Goal: Task Accomplishment & Management: Complete application form

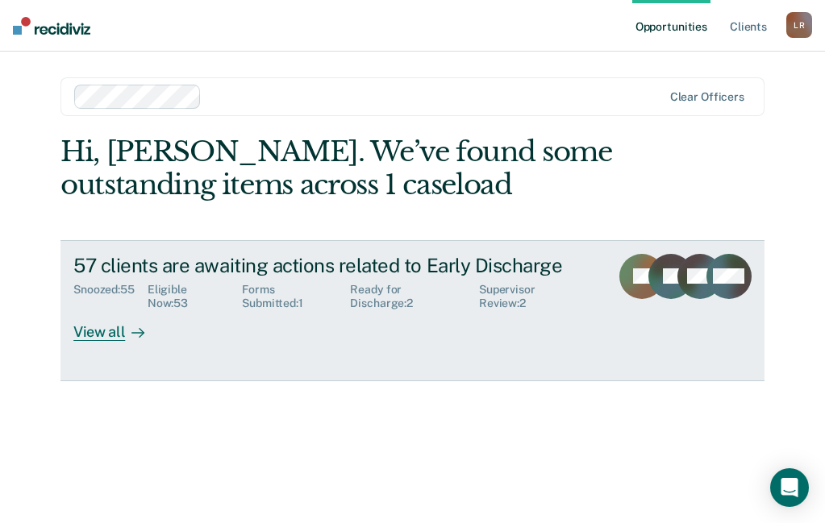
click at [95, 333] on div "View all" at bounding box center [118, 325] width 90 height 31
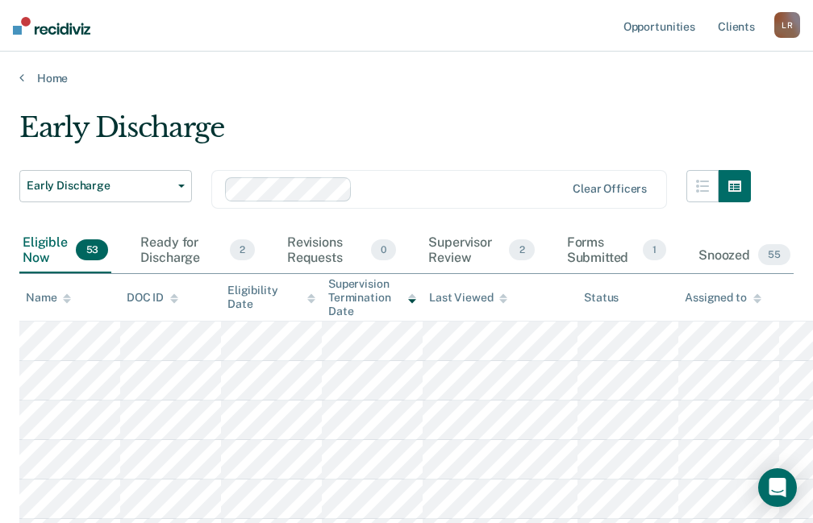
click at [62, 300] on div "Name" at bounding box center [48, 298] width 45 height 14
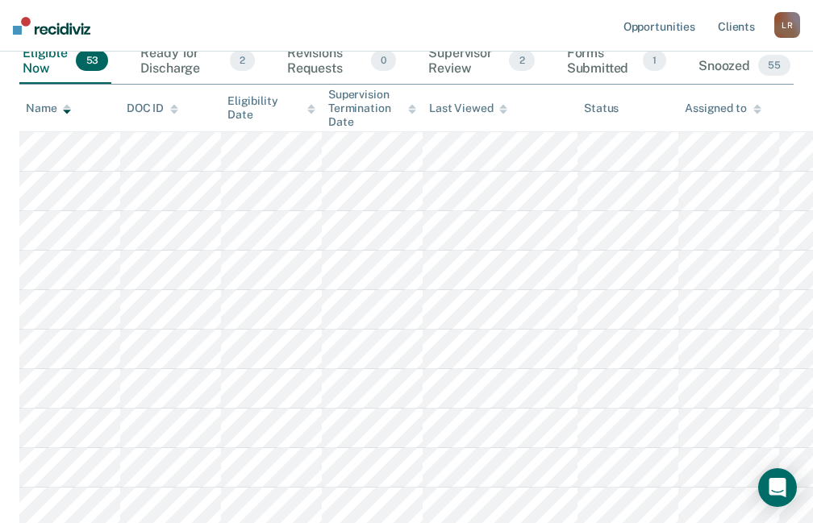
scroll to position [161, 0]
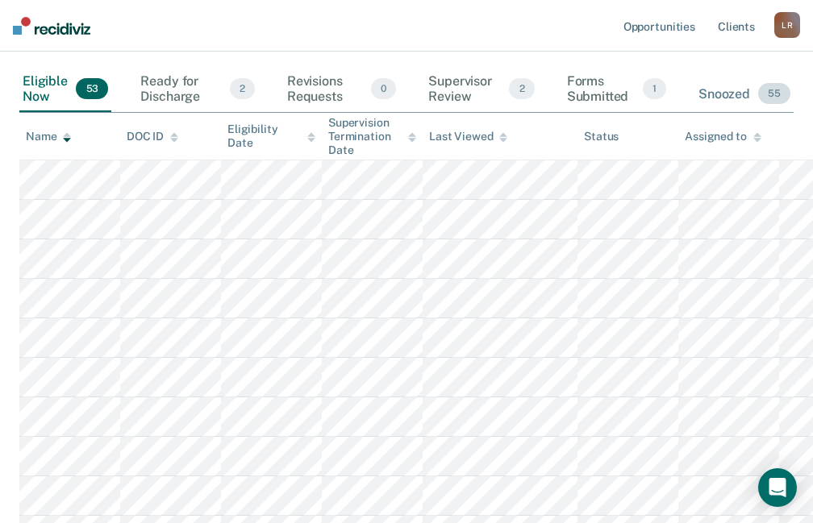
click at [740, 95] on div "Snoozed 55" at bounding box center [744, 94] width 98 height 35
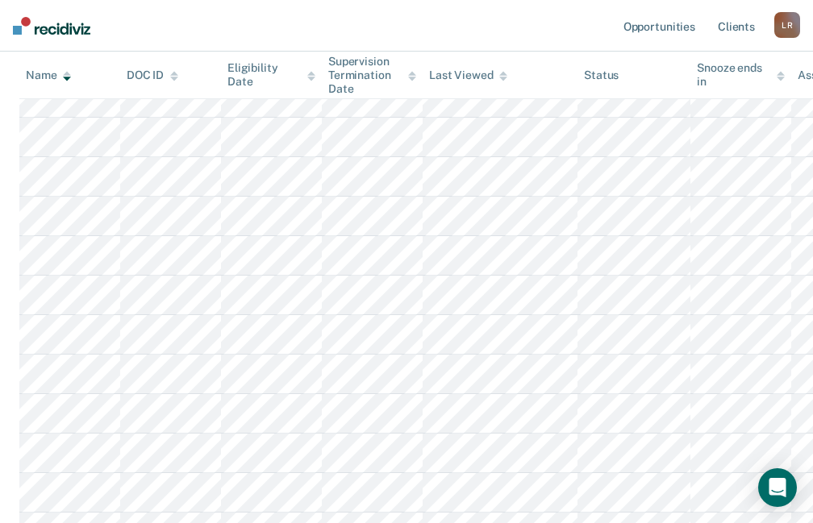
scroll to position [0, 0]
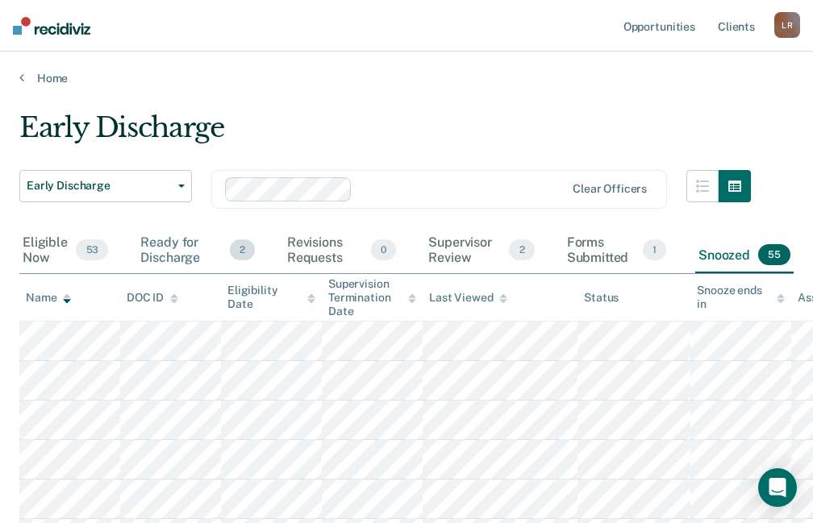
click at [173, 248] on div "Ready for Discharge 2" at bounding box center [197, 250] width 120 height 45
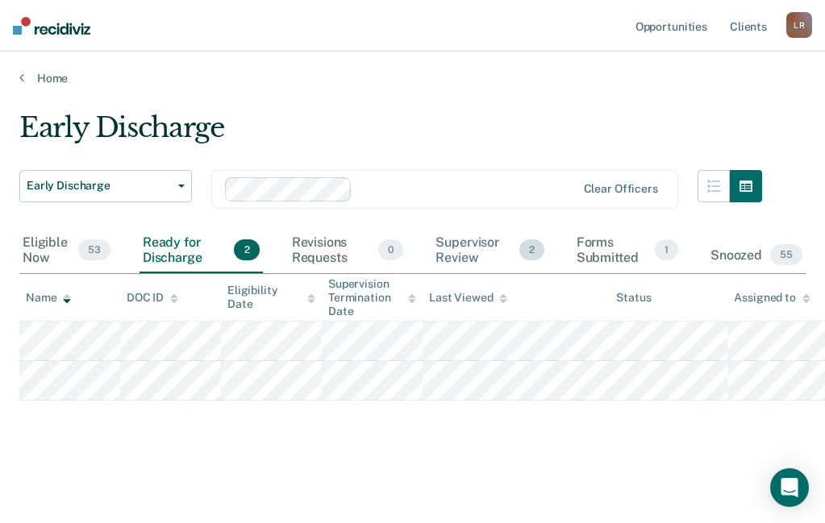
click at [477, 246] on div "Supervisor Review 2" at bounding box center [489, 250] width 114 height 45
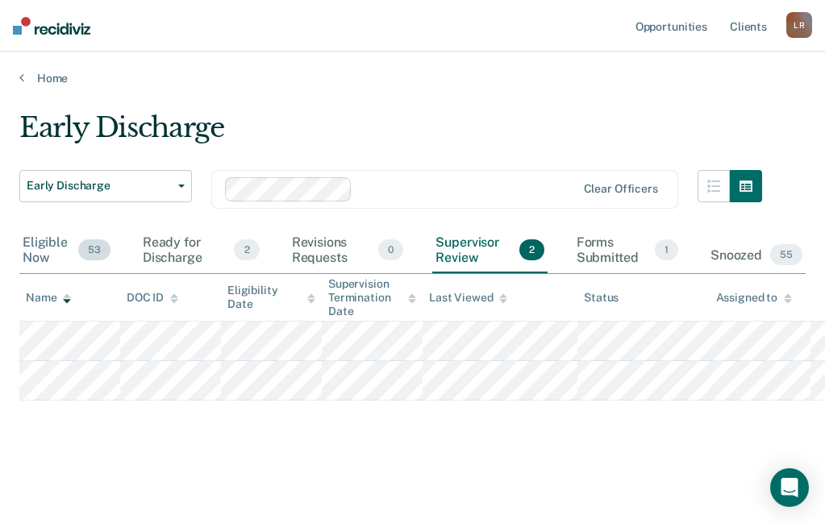
click at [60, 247] on div "Eligible Now 53" at bounding box center [66, 250] width 94 height 45
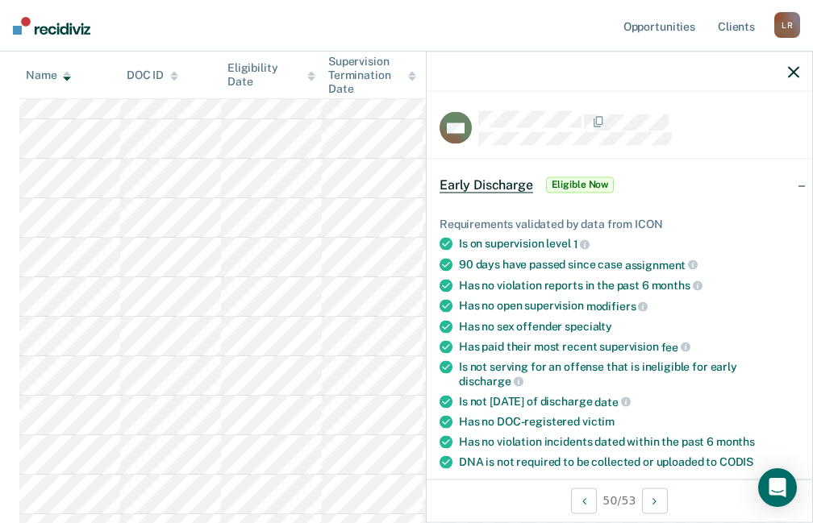
scroll to position [484, 0]
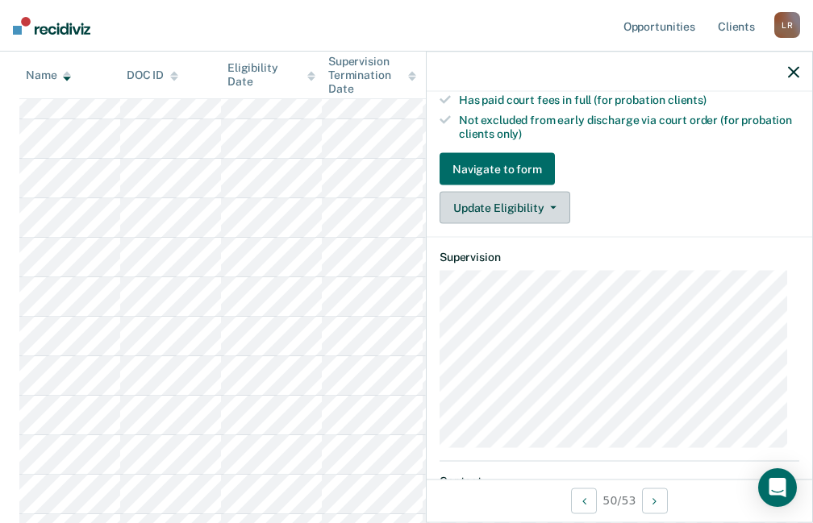
click at [508, 202] on button "Update Eligibility" at bounding box center [504, 208] width 131 height 32
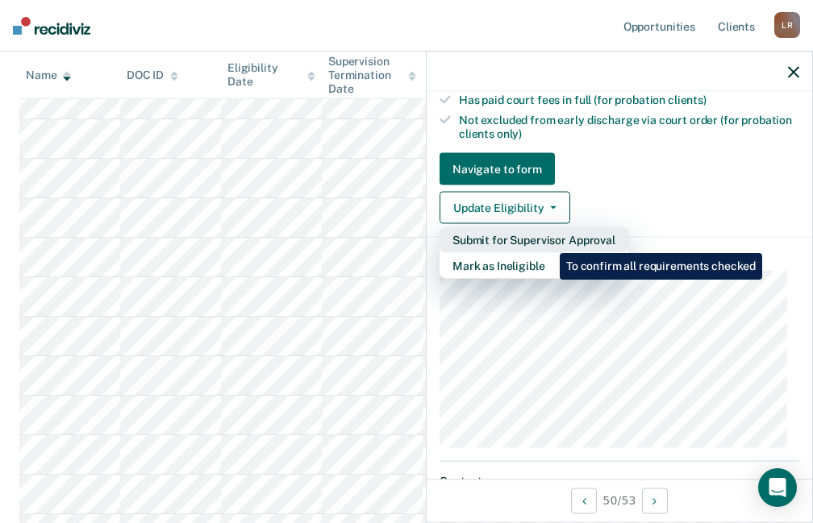
click at [547, 241] on button "Submit for Supervisor Approval" at bounding box center [533, 240] width 189 height 26
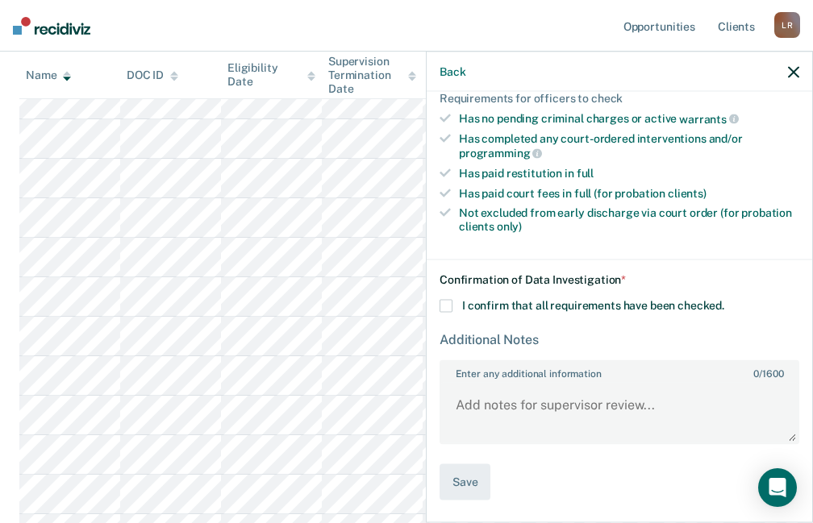
scroll to position [389, 0]
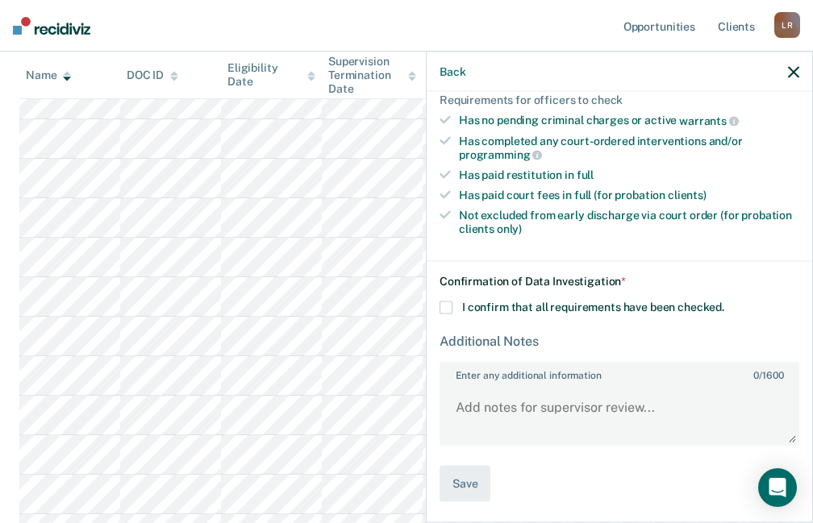
click at [446, 308] on span at bounding box center [445, 308] width 13 height 13
click at [724, 302] on input "I confirm that all requirements have been checked." at bounding box center [724, 302] width 0 height 0
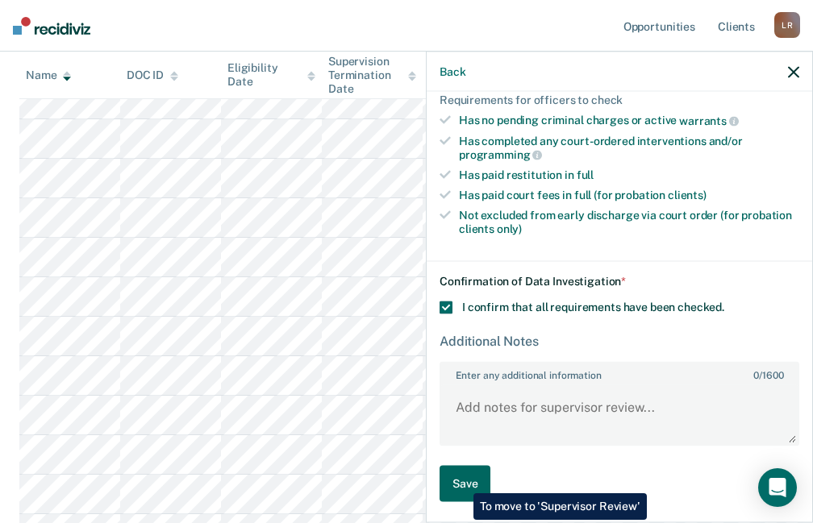
click at [462, 480] on button "Save" at bounding box center [464, 484] width 51 height 36
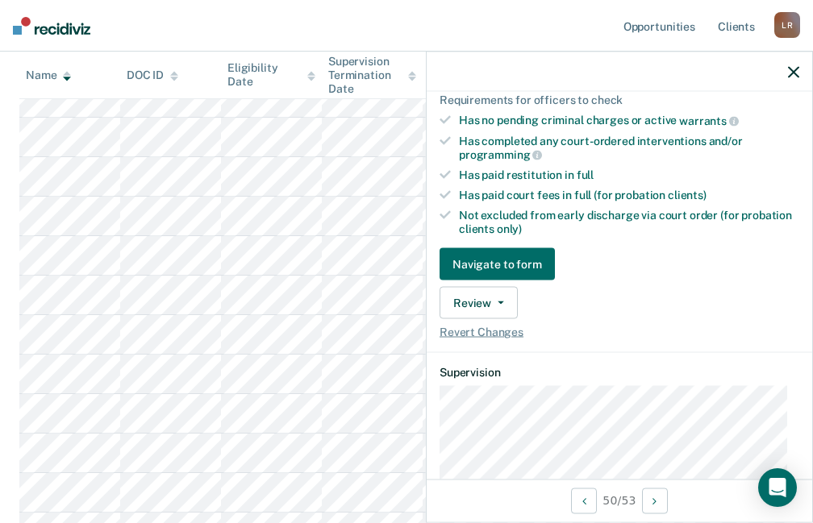
scroll to position [564, 0]
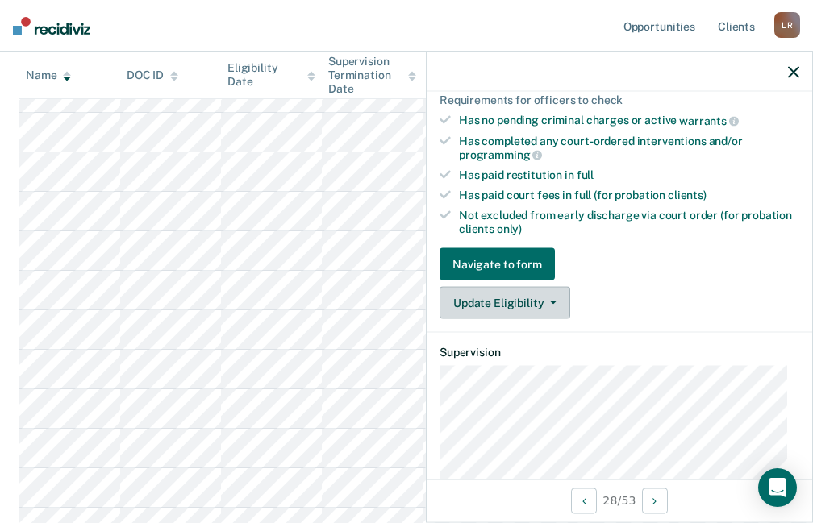
click at [555, 297] on button "Update Eligibility" at bounding box center [504, 303] width 131 height 32
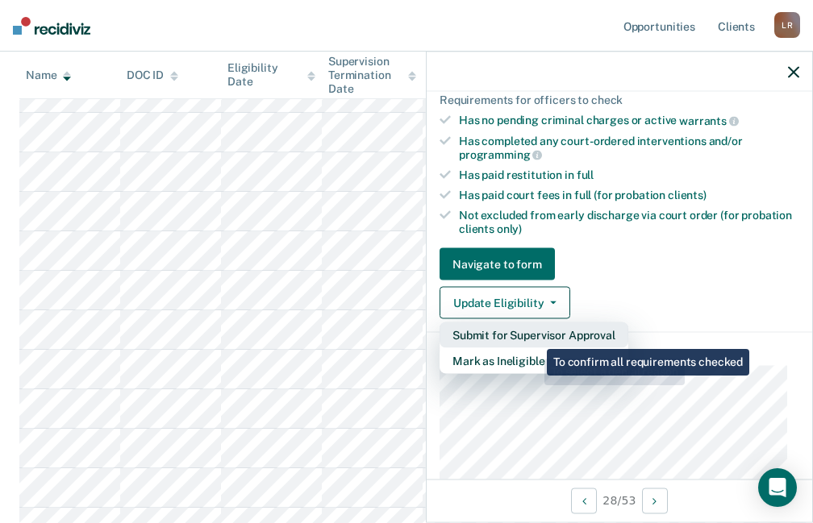
click at [536, 331] on button "Submit for Supervisor Approval" at bounding box center [533, 335] width 189 height 26
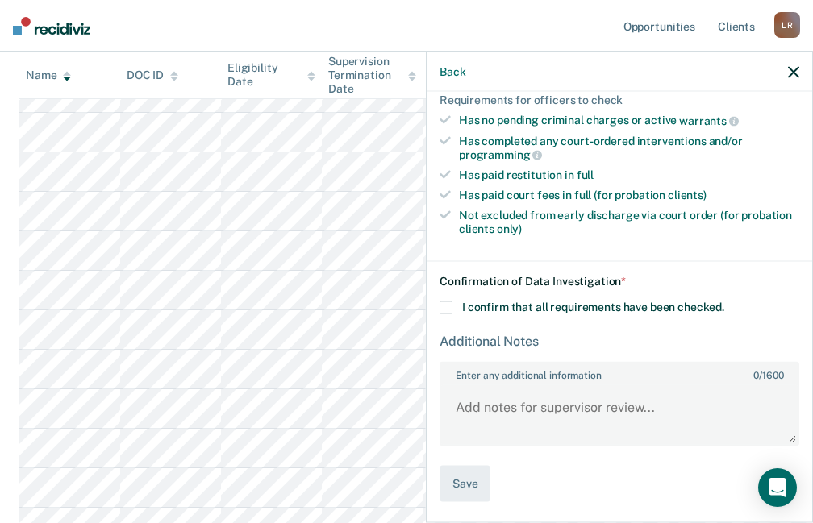
click at [450, 306] on span at bounding box center [445, 308] width 13 height 13
click at [724, 302] on input "I confirm that all requirements have been checked." at bounding box center [724, 302] width 0 height 0
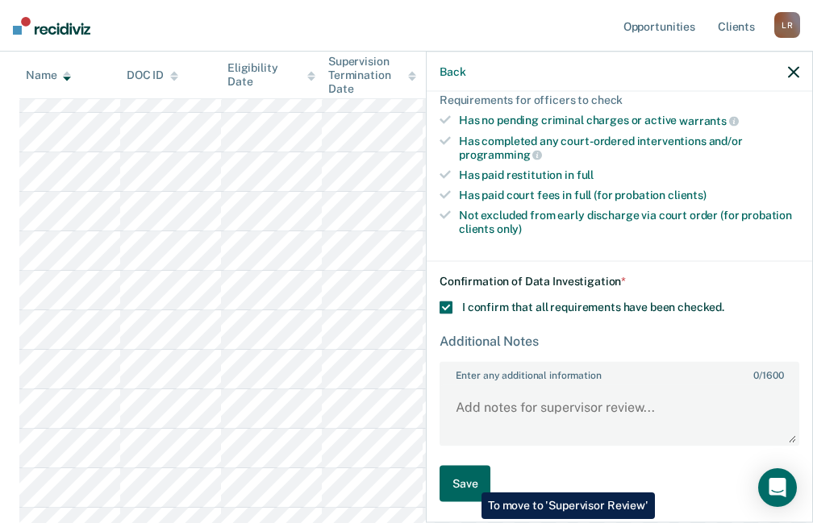
click at [469, 481] on button "Save" at bounding box center [464, 484] width 51 height 36
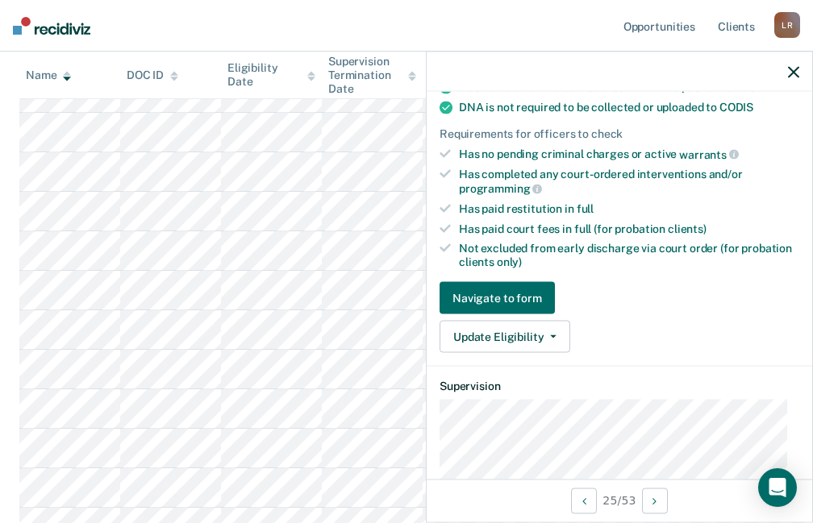
scroll to position [422, 0]
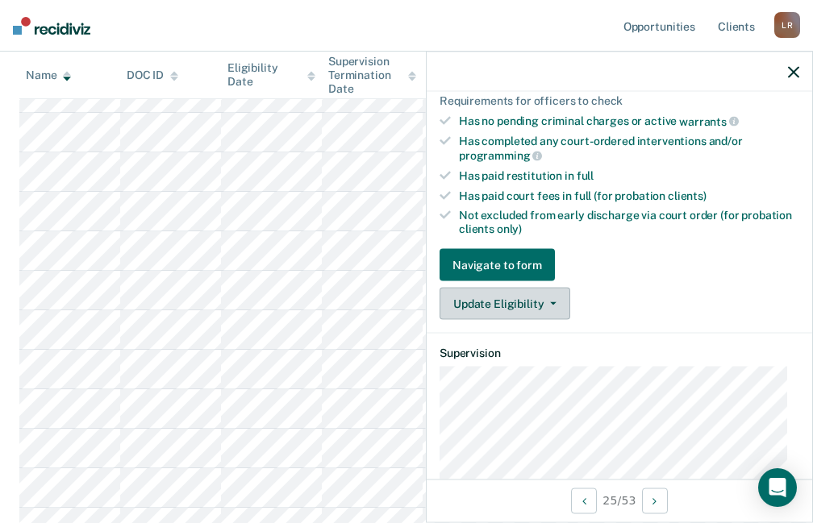
click at [553, 302] on icon "button" at bounding box center [553, 303] width 6 height 3
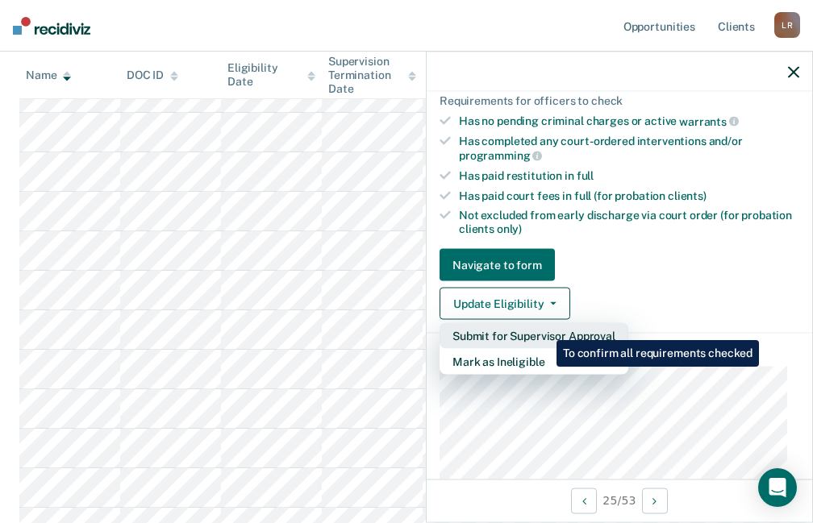
click at [544, 328] on button "Submit for Supervisor Approval" at bounding box center [533, 336] width 189 height 26
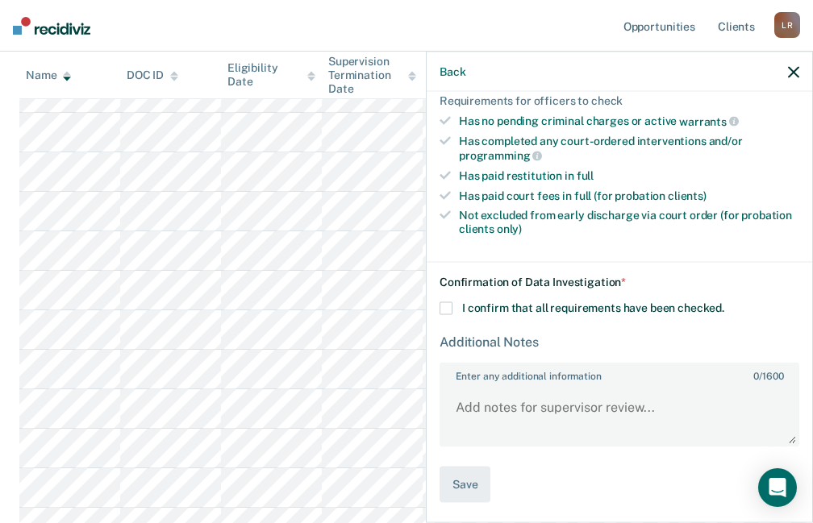
click at [447, 308] on span at bounding box center [445, 308] width 13 height 13
click at [724, 302] on input "I confirm that all requirements have been checked." at bounding box center [724, 302] width 0 height 0
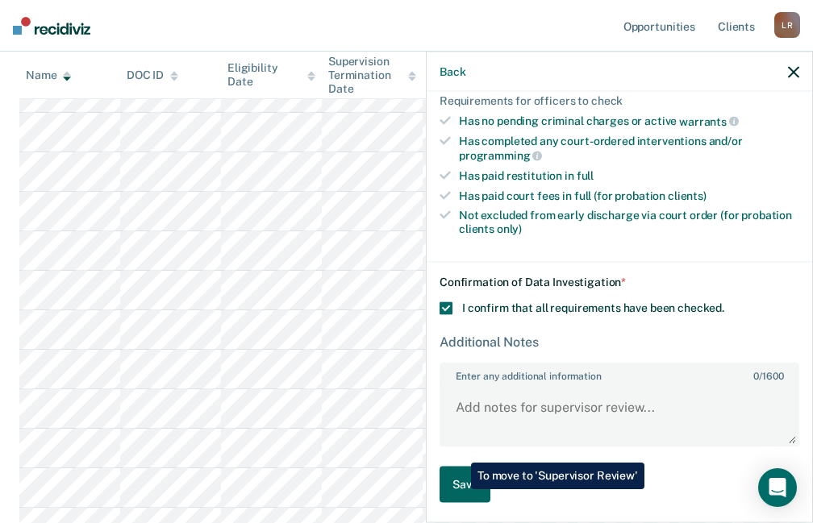
click at [460, 489] on button "Save" at bounding box center [464, 484] width 51 height 36
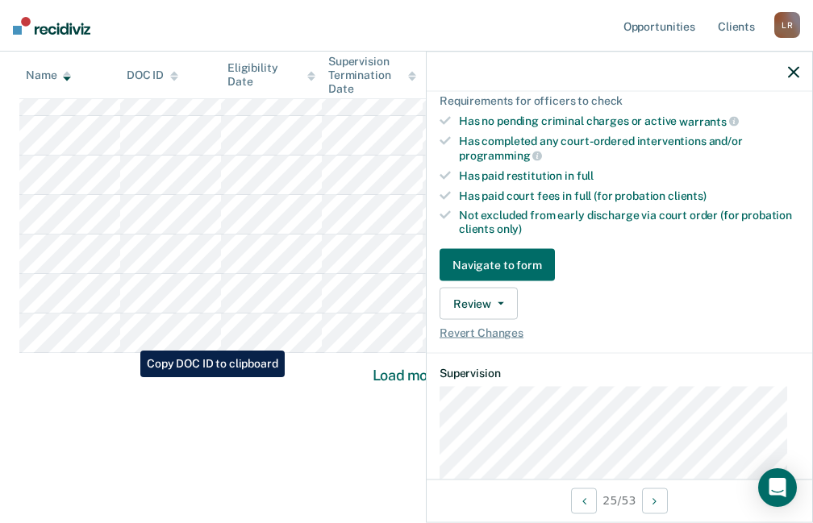
scroll to position [1158, 0]
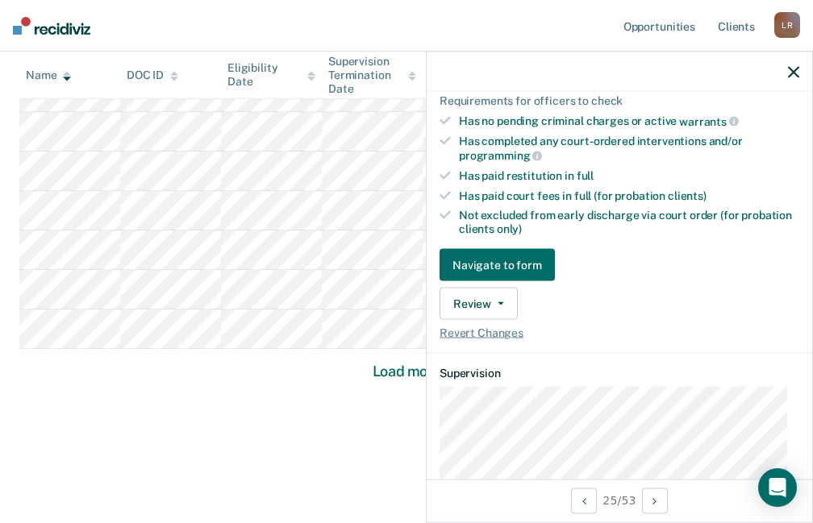
click at [411, 377] on button "Load more" at bounding box center [407, 371] width 78 height 19
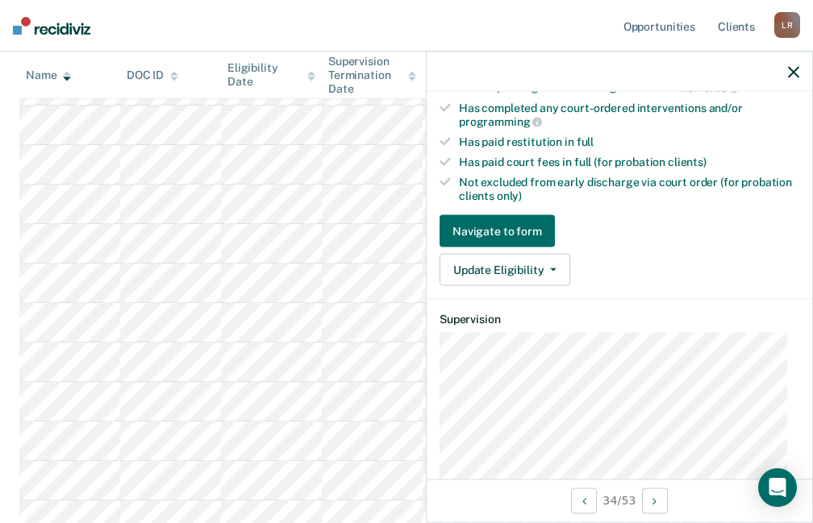
scroll to position [389, 0]
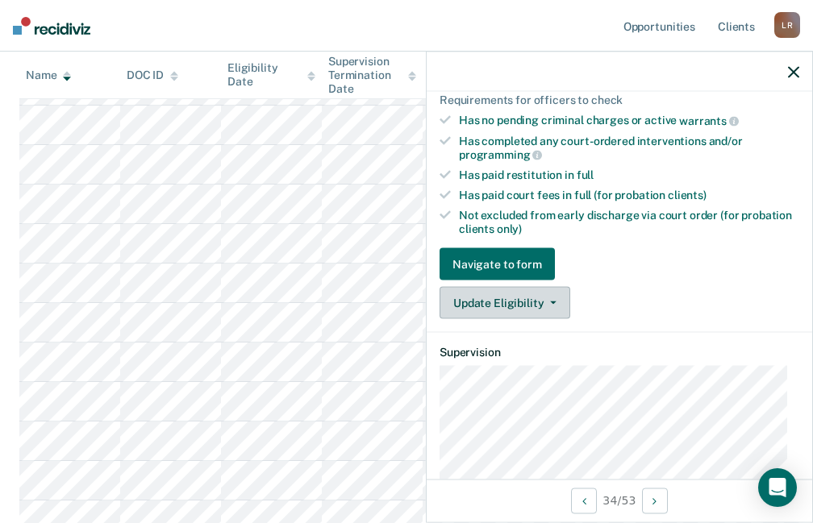
click at [508, 301] on button "Update Eligibility" at bounding box center [504, 303] width 131 height 32
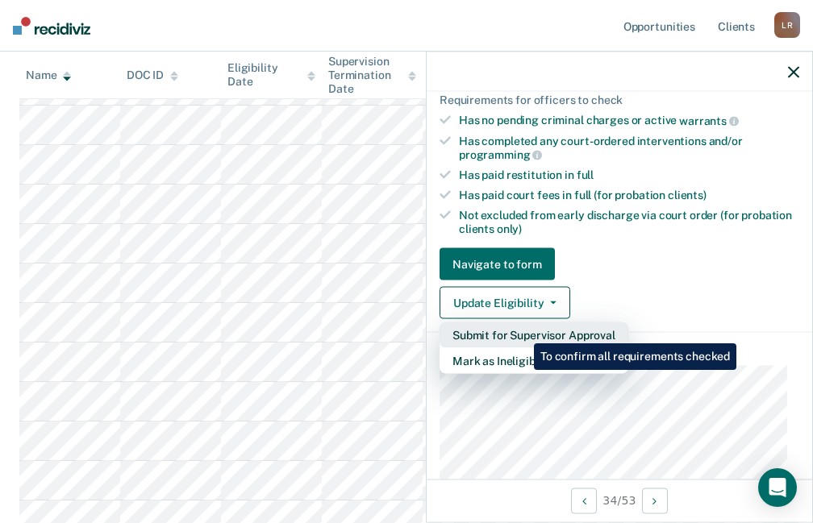
click at [522, 331] on button "Submit for Supervisor Approval" at bounding box center [533, 335] width 189 height 26
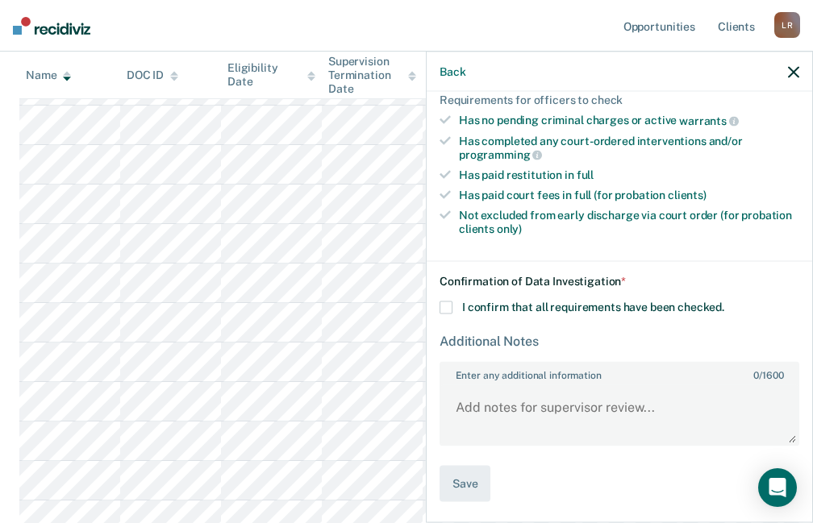
click at [449, 306] on span at bounding box center [445, 308] width 13 height 13
click at [724, 302] on input "I confirm that all requirements have been checked." at bounding box center [724, 302] width 0 height 0
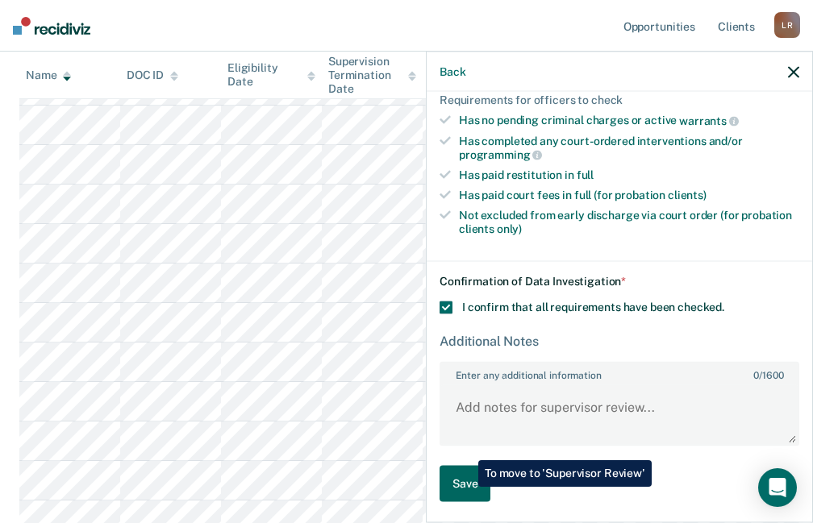
click at [466, 481] on button "Save" at bounding box center [464, 484] width 51 height 36
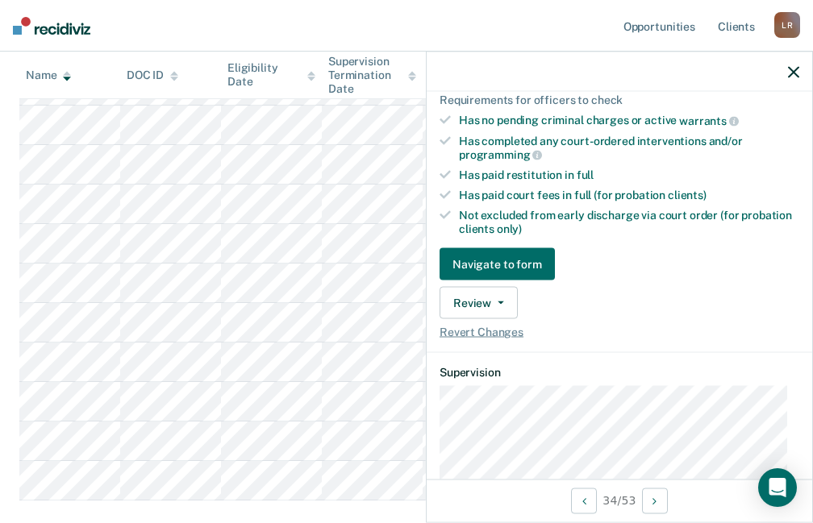
scroll to position [1850, 0]
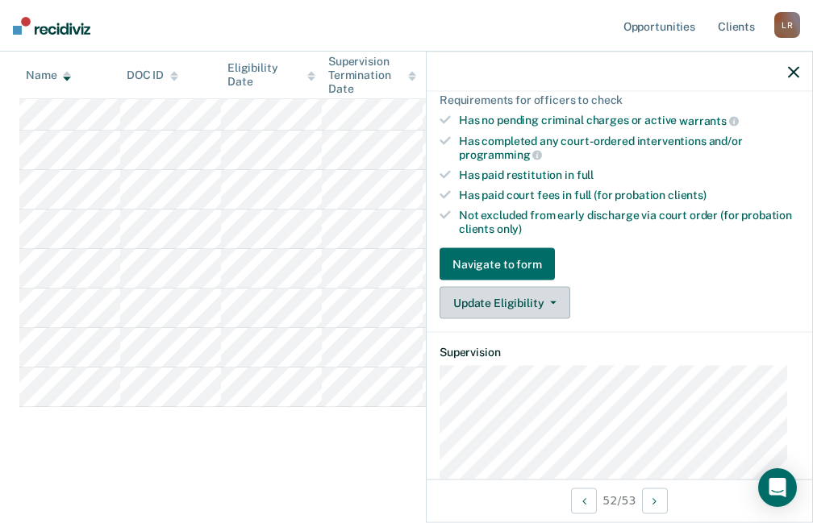
click at [528, 299] on button "Update Eligibility" at bounding box center [504, 303] width 131 height 32
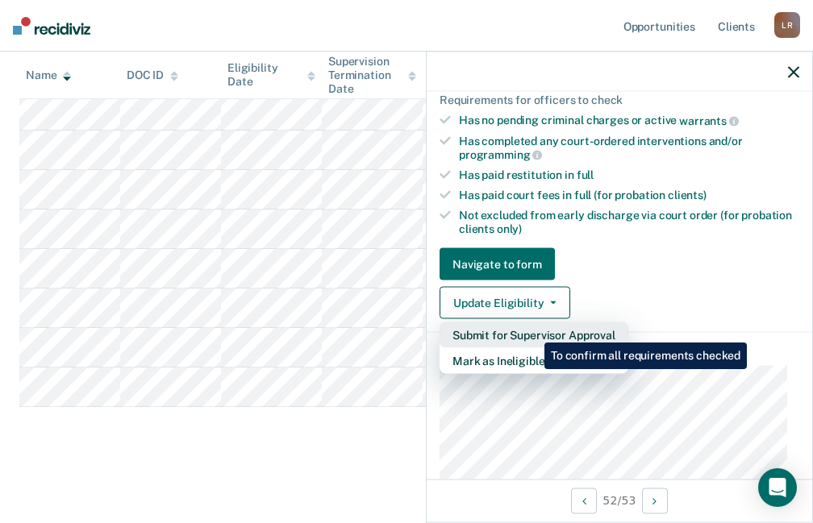
click at [532, 331] on button "Submit for Supervisor Approval" at bounding box center [533, 335] width 189 height 26
